Goal: Task Accomplishment & Management: Manage account settings

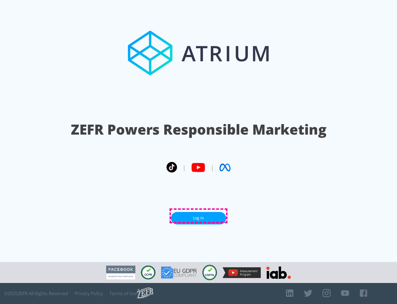
click at [199, 216] on link "Log In" at bounding box center [198, 218] width 55 height 12
